Goal: Task Accomplishment & Management: Manage account settings

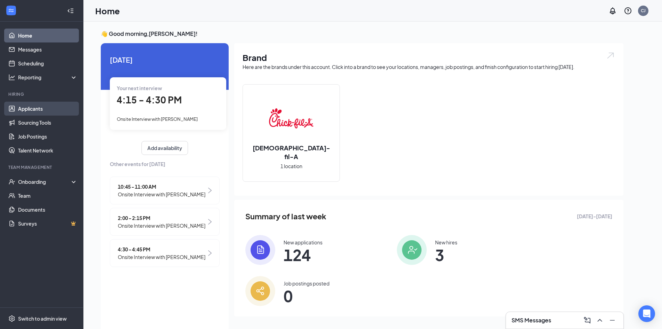
click at [37, 109] on link "Applicants" at bounding box center [47, 109] width 59 height 14
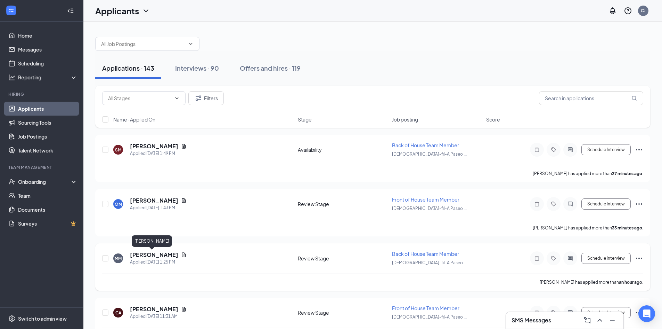
click at [144, 255] on h5 "[PERSON_NAME]" at bounding box center [154, 255] width 48 height 8
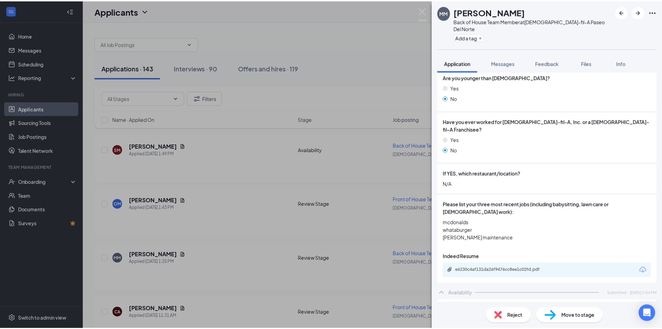
scroll to position [151, 0]
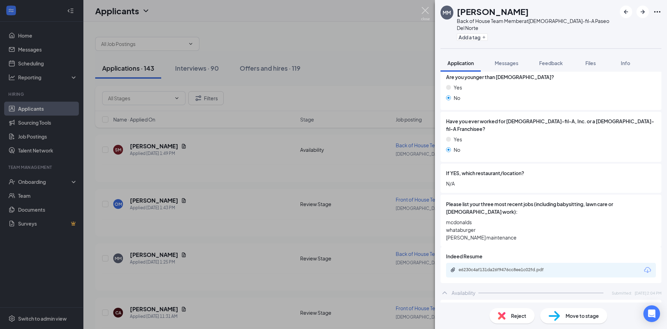
click at [427, 12] on img at bounding box center [425, 14] width 9 height 14
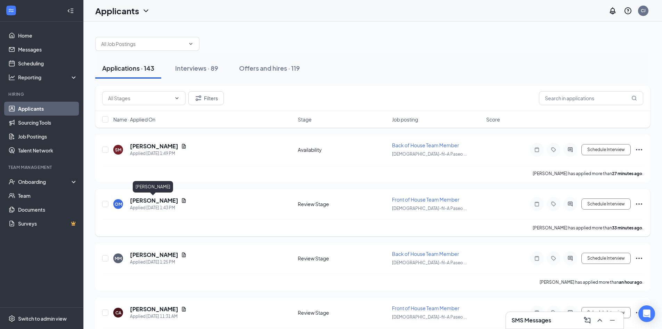
click at [154, 200] on h5 "[PERSON_NAME]" at bounding box center [154, 200] width 48 height 8
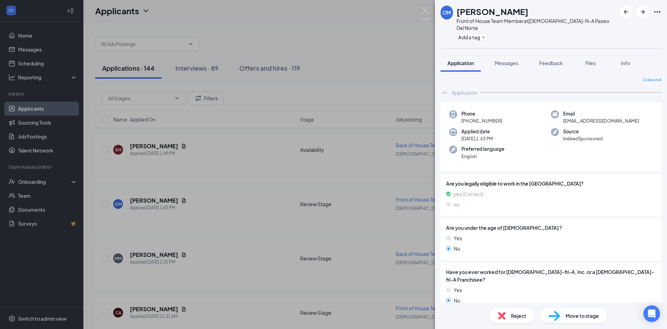
click at [349, 25] on div "OM [PERSON_NAME] Front of House Team Member at [DEMOGRAPHIC_DATA]-fil-A Paseo D…" at bounding box center [333, 164] width 667 height 329
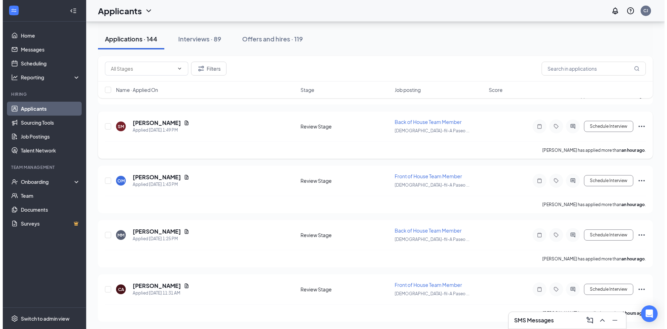
scroll to position [78, 0]
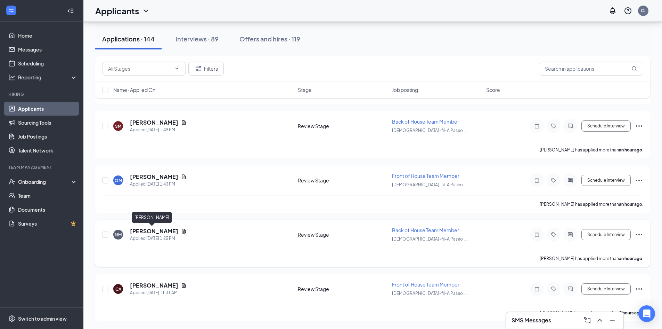
click at [144, 232] on h5 "[PERSON_NAME]" at bounding box center [154, 231] width 48 height 8
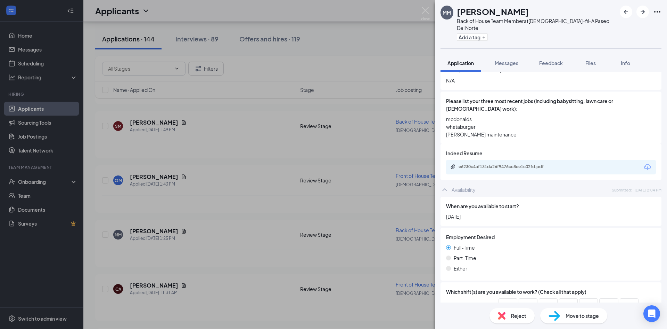
scroll to position [355, 0]
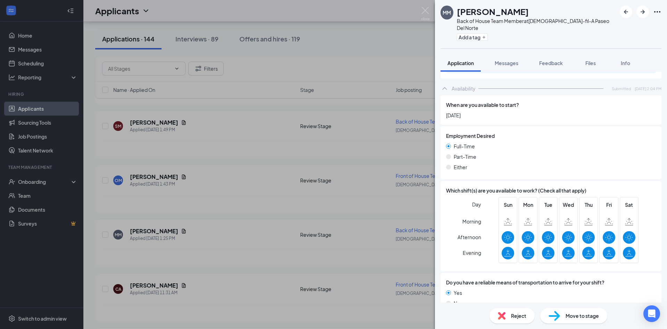
click at [575, 316] on span "Move to stage" at bounding box center [582, 315] width 33 height 8
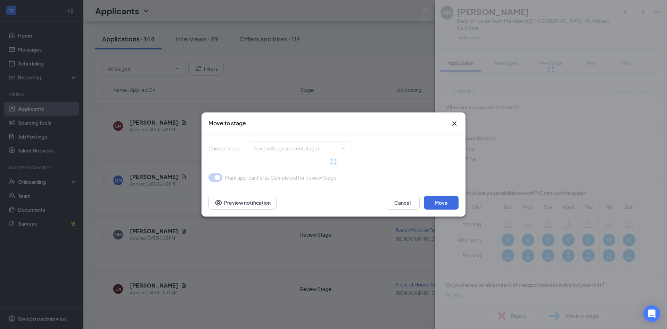
type input "Onsite Interview (next stage)"
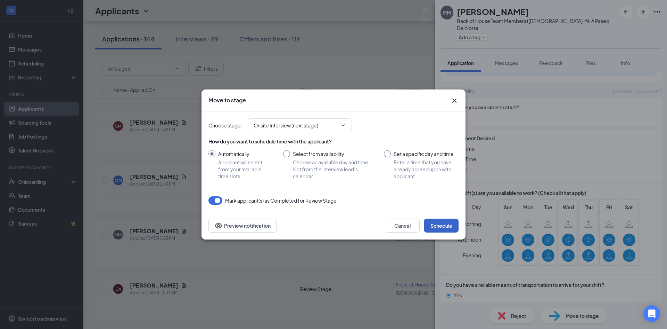
click at [446, 228] on button "Schedule" at bounding box center [441, 225] width 35 height 14
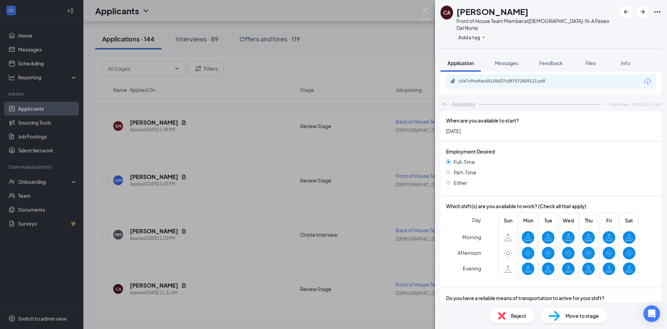
scroll to position [324, 0]
click at [425, 7] on img at bounding box center [425, 14] width 9 height 14
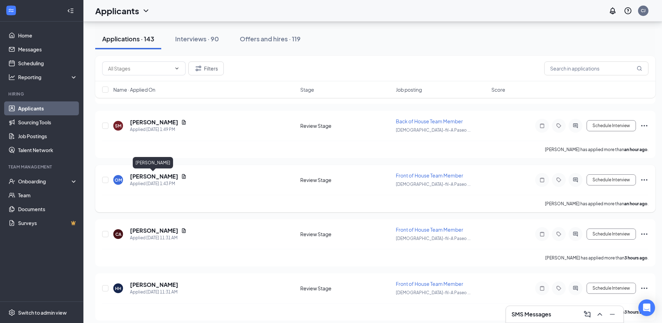
click at [152, 175] on h5 "[PERSON_NAME]" at bounding box center [154, 177] width 48 height 8
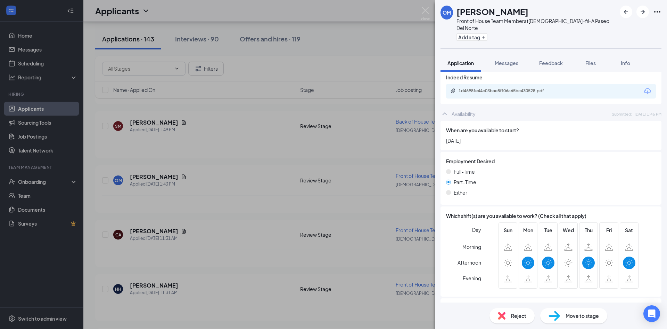
scroll to position [326, 0]
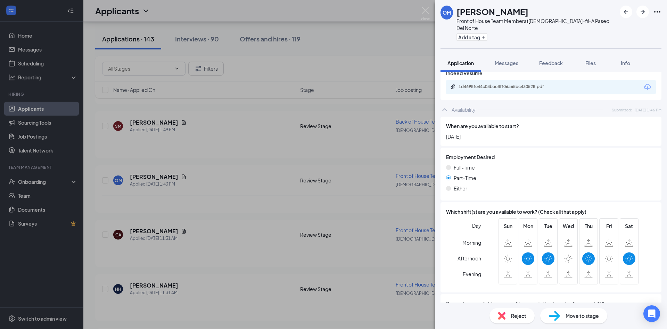
click at [575, 317] on span "Move to stage" at bounding box center [582, 315] width 33 height 8
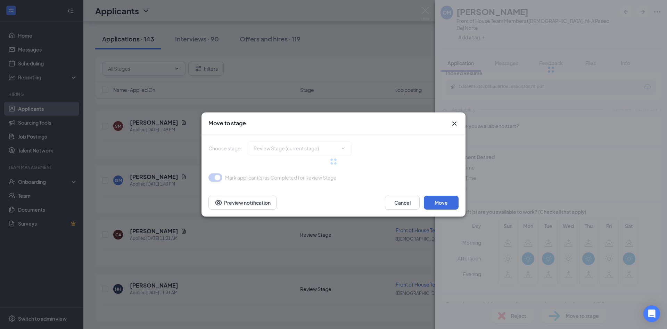
type input "Onsite Interview (next stage)"
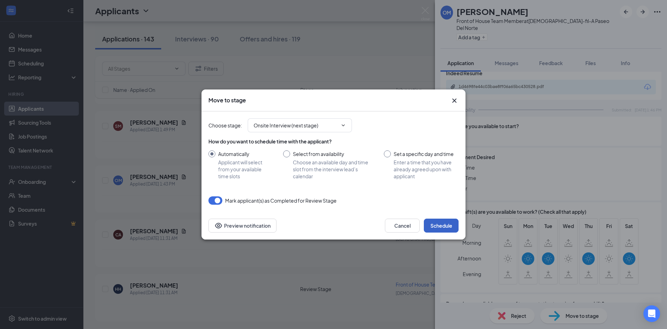
click at [437, 223] on button "Schedule" at bounding box center [441, 225] width 35 height 14
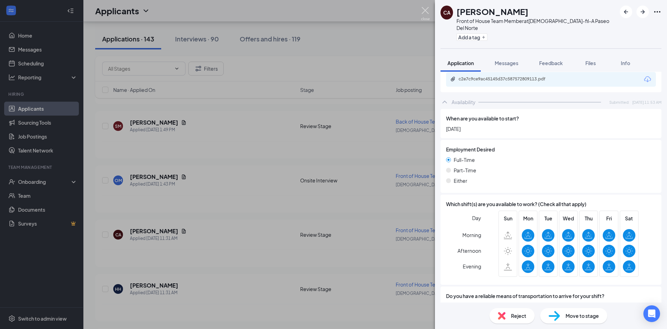
click at [426, 10] on img at bounding box center [425, 14] width 9 height 14
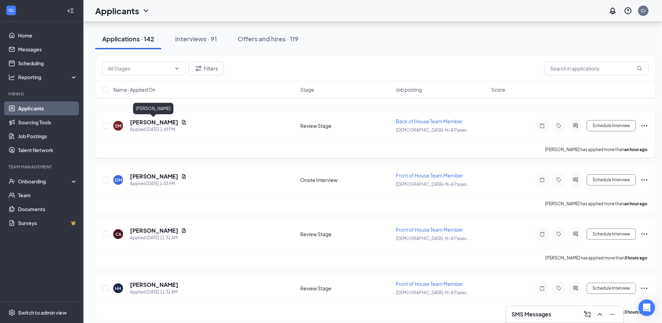
click at [156, 121] on h5 "[PERSON_NAME]" at bounding box center [154, 123] width 48 height 8
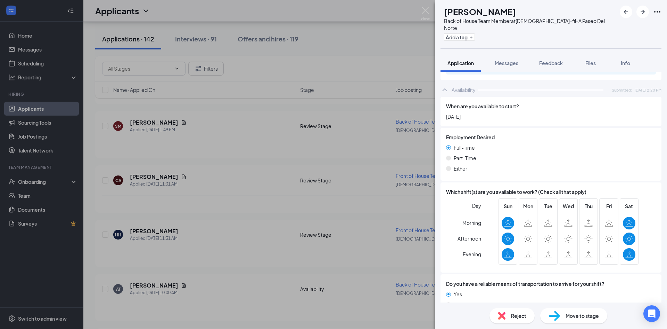
scroll to position [355, 0]
click at [506, 314] on div "Reject" at bounding box center [512, 315] width 45 height 15
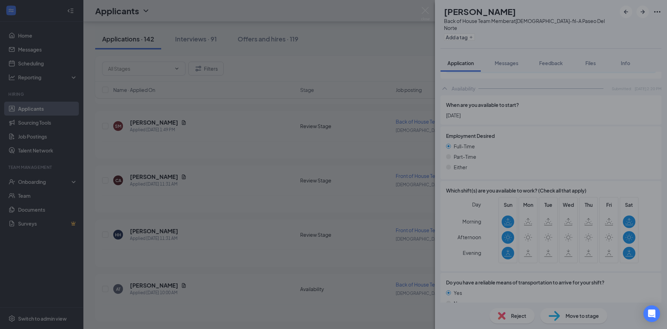
scroll to position [352, 0]
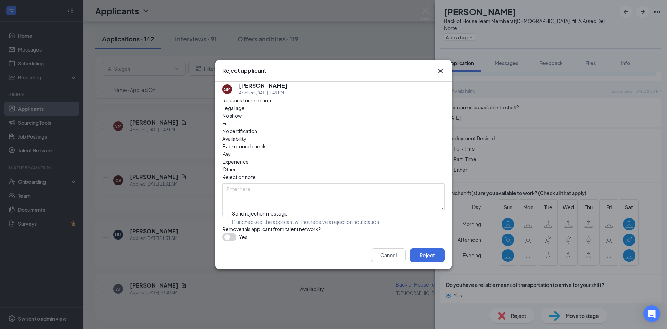
click at [246, 135] on span "Availability" at bounding box center [234, 139] width 24 height 8
click at [427, 260] on button "Reject" at bounding box center [427, 255] width 35 height 14
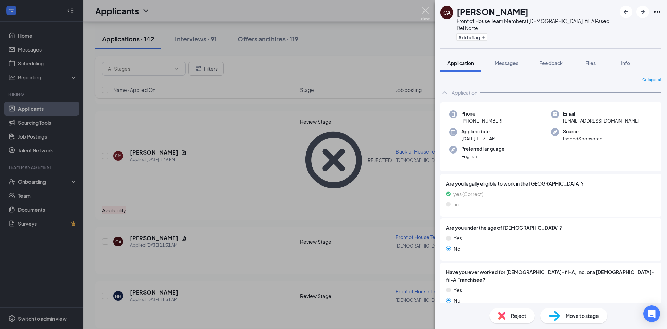
click at [423, 8] on img at bounding box center [425, 14] width 9 height 14
